Goal: Task Accomplishment & Management: Use online tool/utility

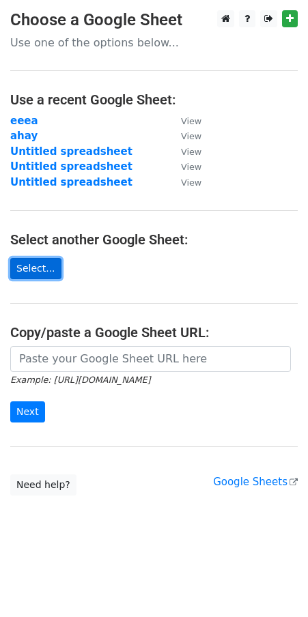
click at [35, 270] on link "Select..." at bounding box center [35, 268] width 51 height 21
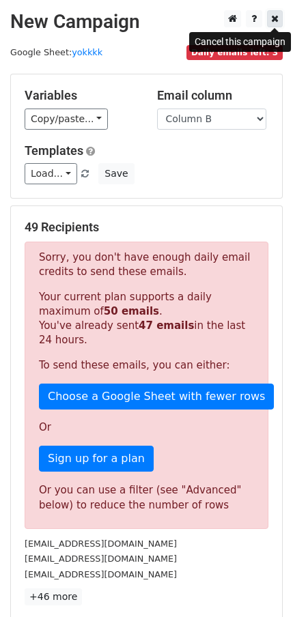
click at [275, 18] on icon at bounding box center [275, 19] width 8 height 10
